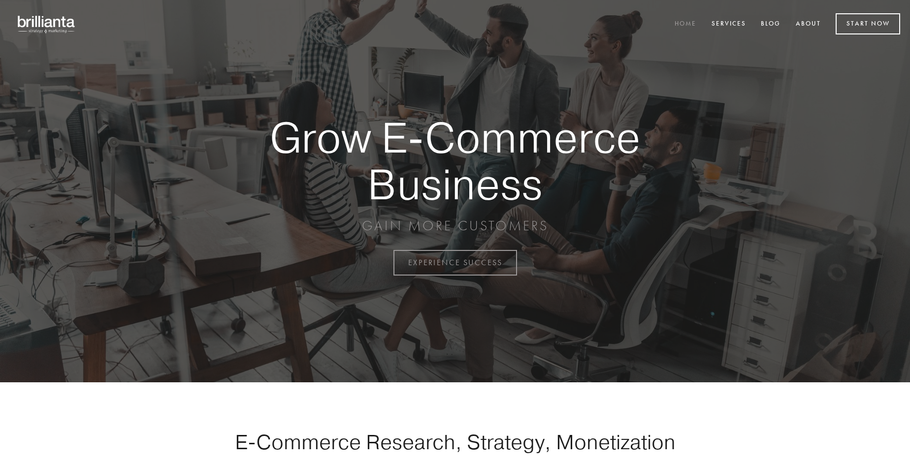
scroll to position [2580, 0]
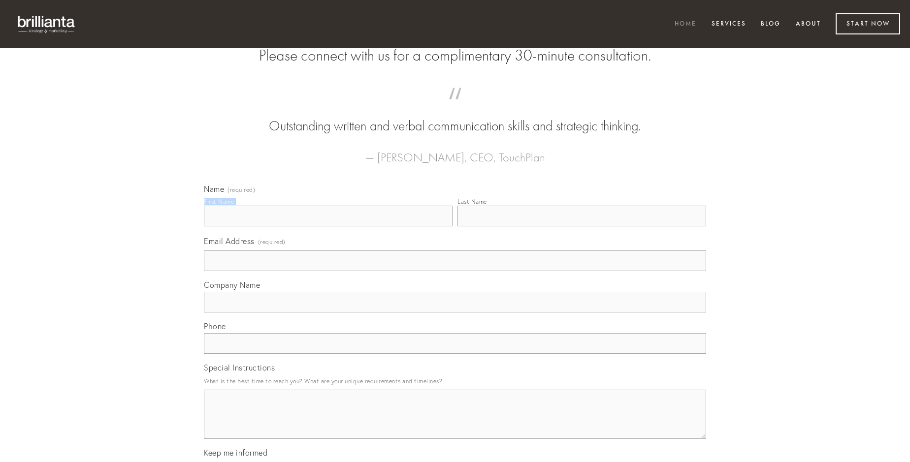
type input "[PERSON_NAME]"
click at [581, 226] on input "Last Name" at bounding box center [581, 216] width 249 height 21
type input "[PERSON_NAME]"
click at [455, 271] on input "Email Address (required)" at bounding box center [455, 261] width 502 height 21
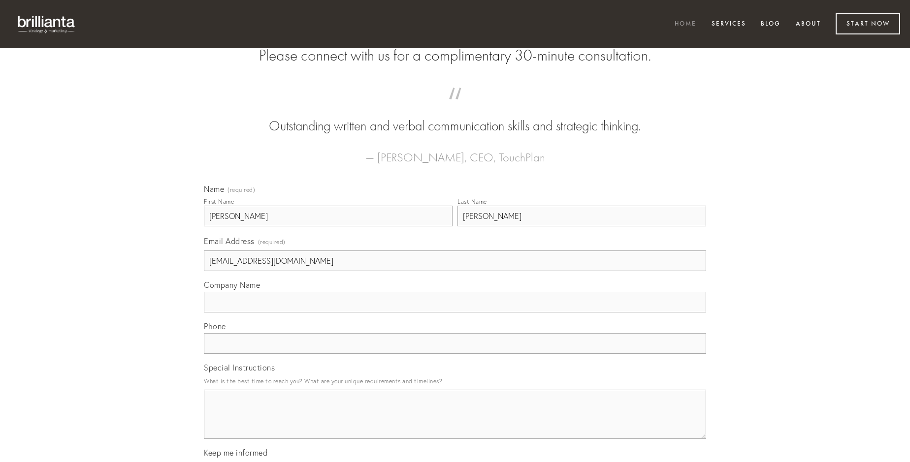
type input "[EMAIL_ADDRESS][DOMAIN_NAME]"
click at [455, 313] on input "Company Name" at bounding box center [455, 302] width 502 height 21
type input "certe"
click at [455, 354] on input "text" at bounding box center [455, 343] width 502 height 21
click at [455, 423] on textarea "Special Instructions" at bounding box center [455, 414] width 502 height 49
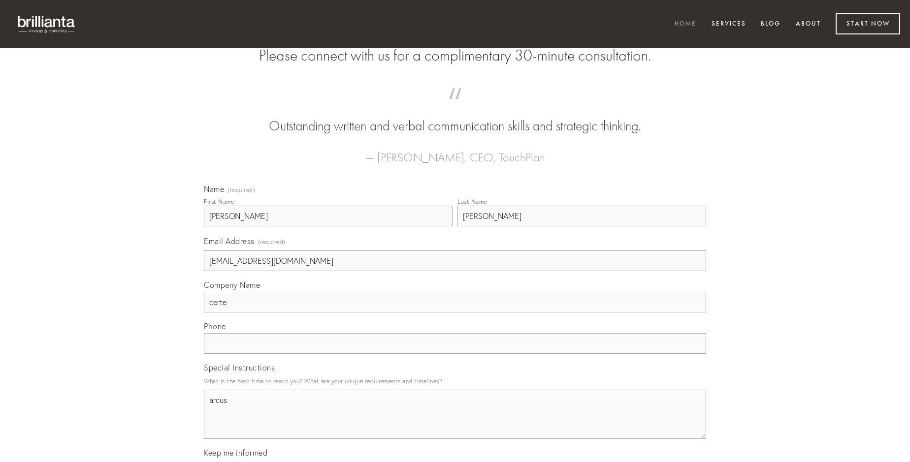
type textarea "arcus"
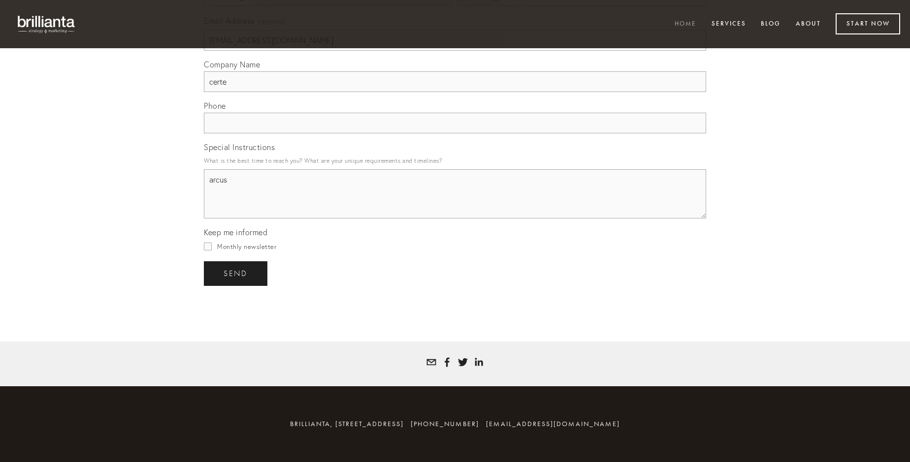
click at [236, 273] on span "send" at bounding box center [235, 273] width 24 height 9
